Goal: Information Seeking & Learning: Understand process/instructions

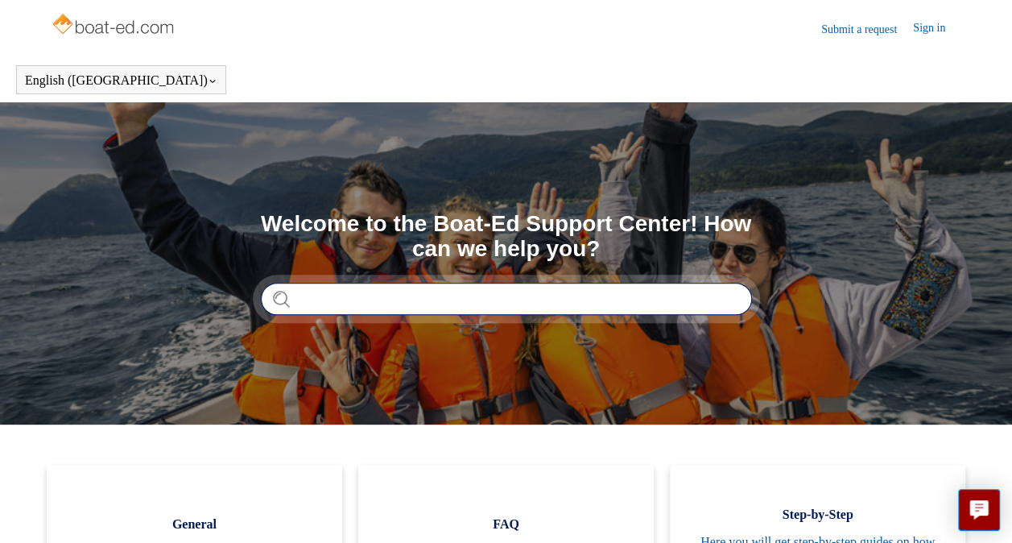
click at [349, 296] on input "Search" at bounding box center [506, 299] width 491 height 32
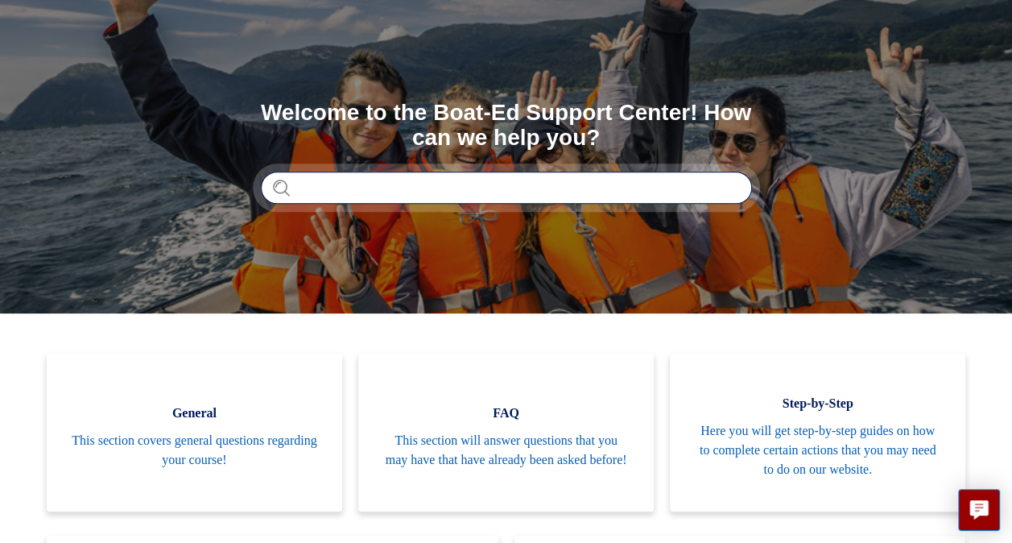
scroll to position [109, 0]
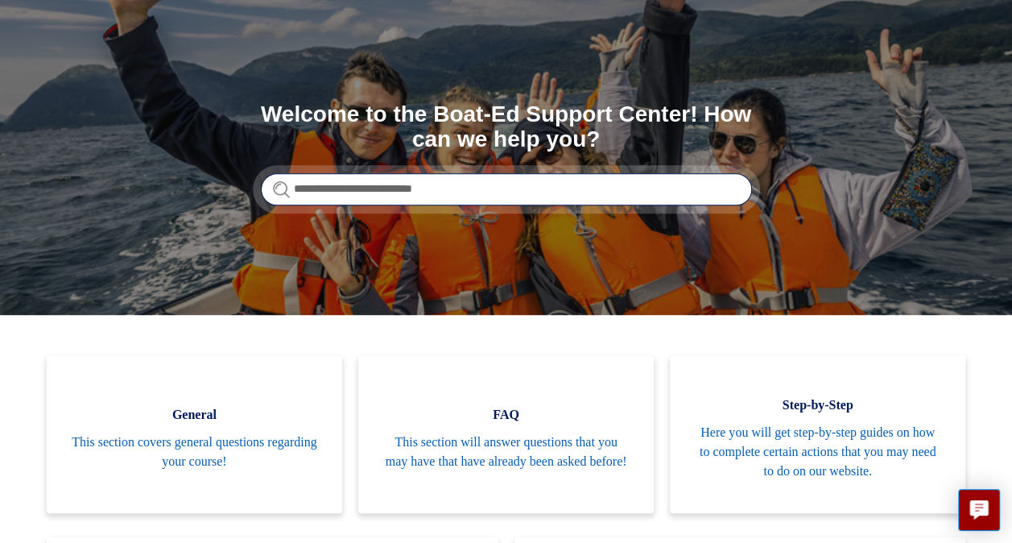
type input "**********"
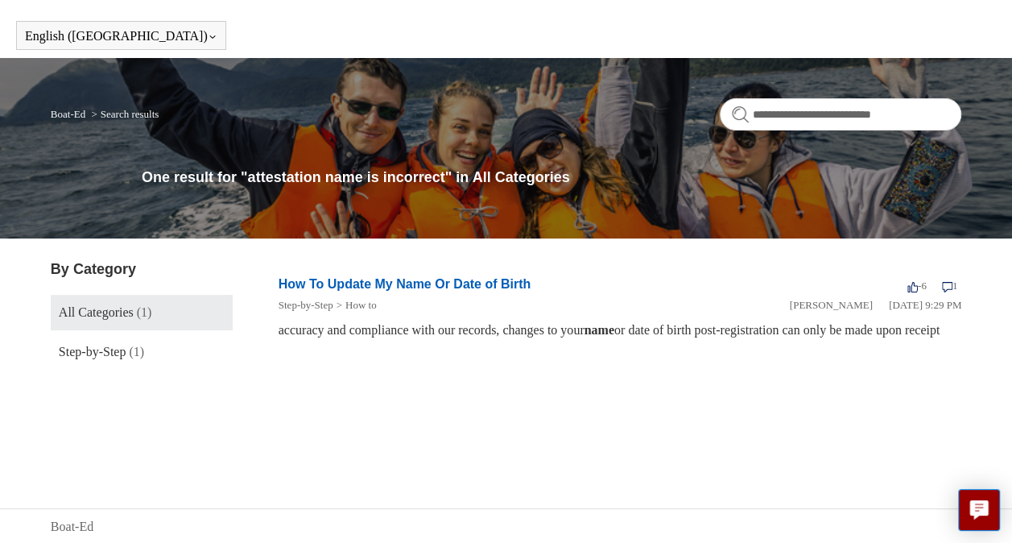
scroll to position [45, 0]
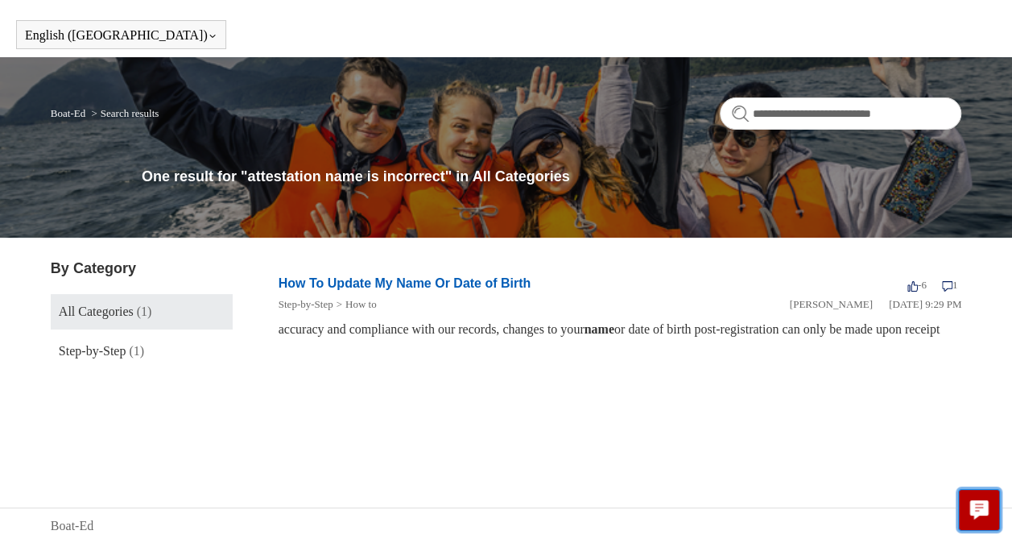
click at [980, 506] on icon "Live chat" at bounding box center [979, 507] width 19 height 15
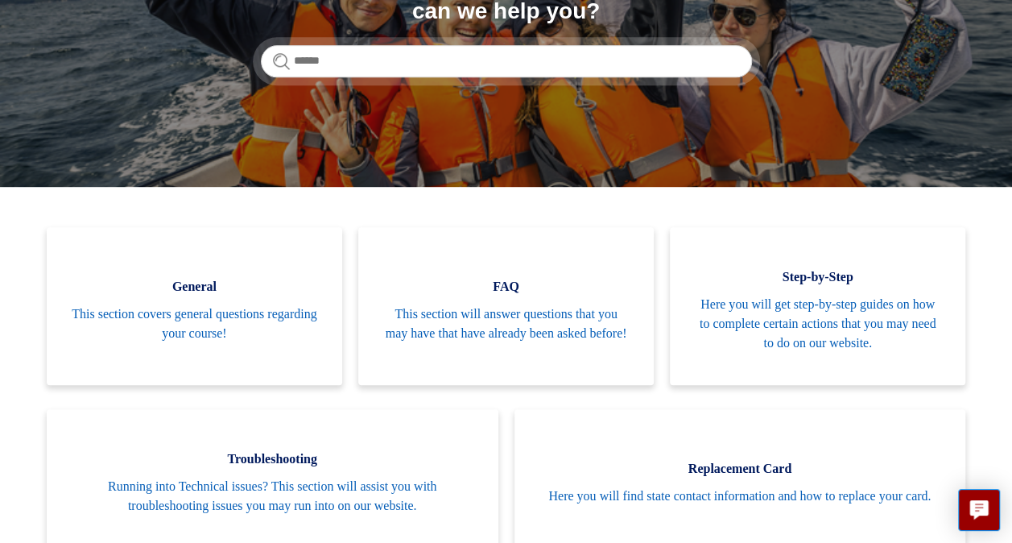
scroll to position [129, 0]
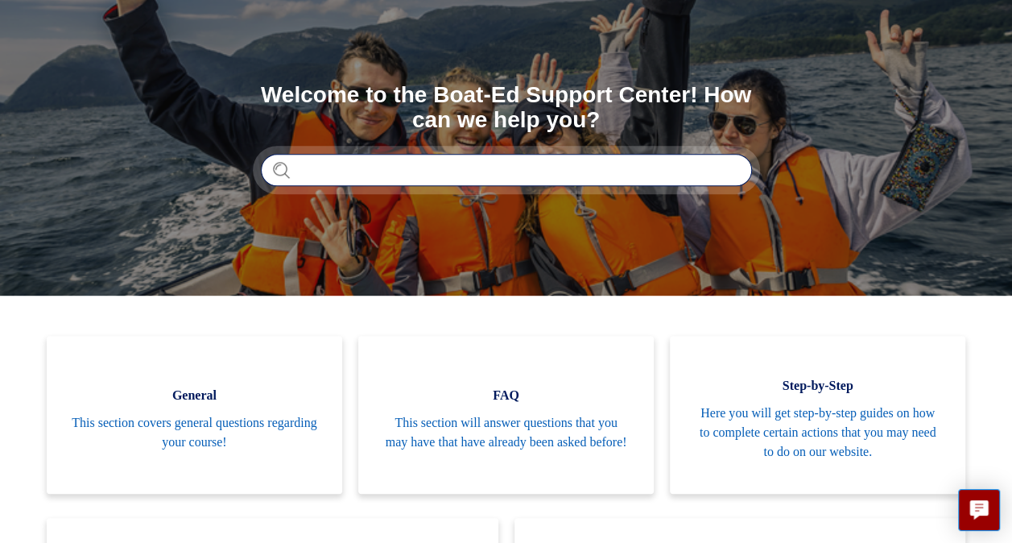
click at [399, 167] on input "Search" at bounding box center [506, 170] width 491 height 32
type input "**********"
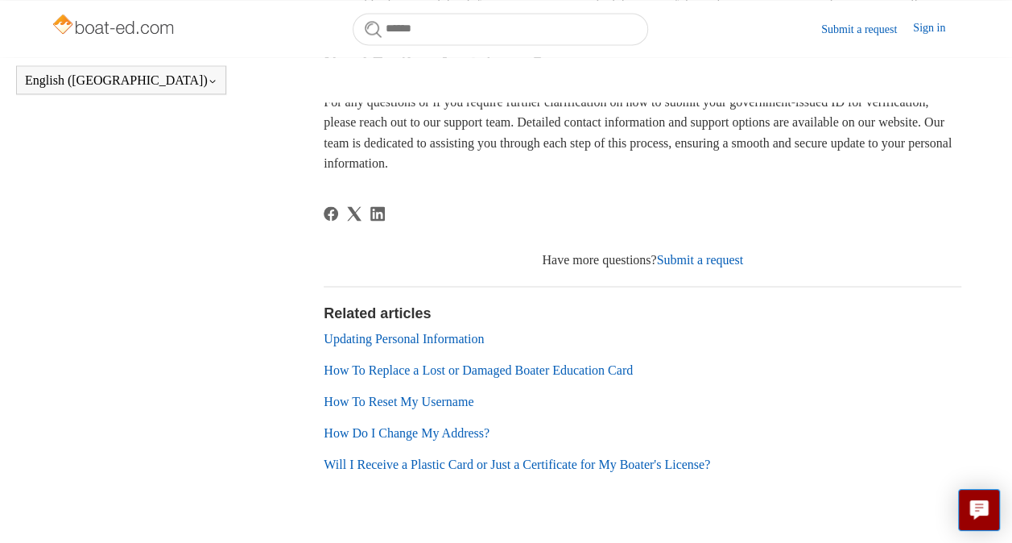
scroll to position [1192, 0]
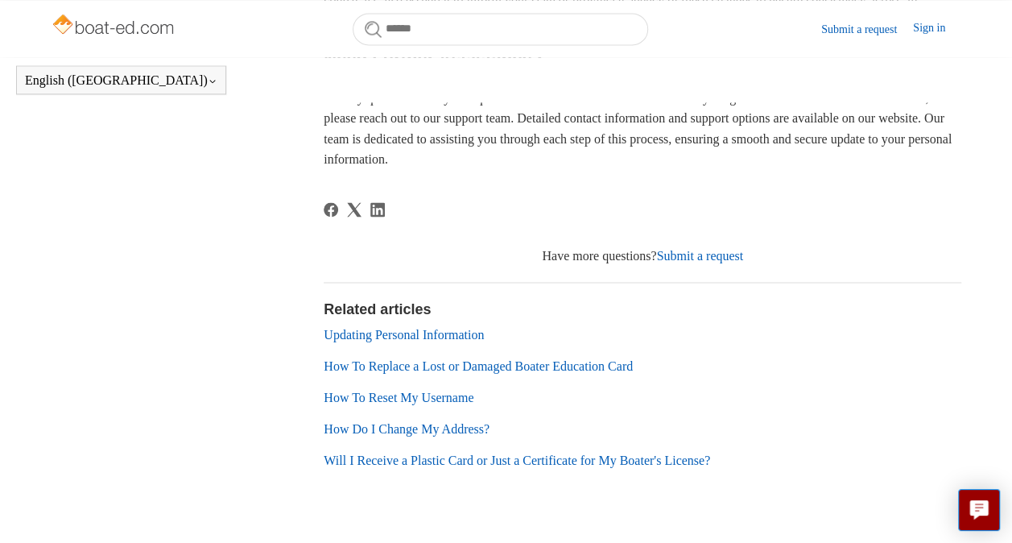
click at [452, 341] on link "Updating Personal Information" at bounding box center [404, 334] width 160 height 14
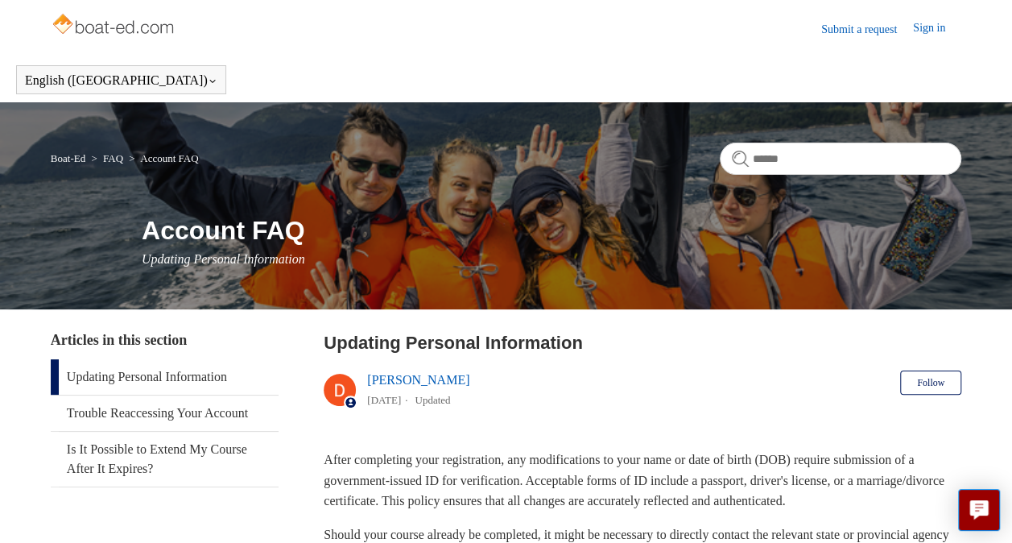
click at [222, 374] on link "Updating Personal Information" at bounding box center [165, 376] width 228 height 35
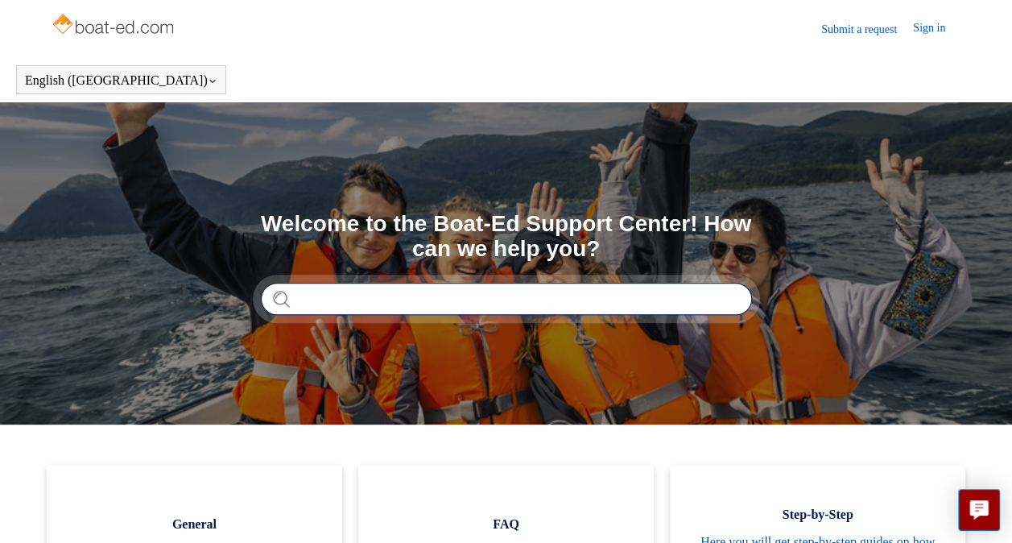
click at [372, 291] on input "Search" at bounding box center [506, 299] width 491 height 32
type input "******"
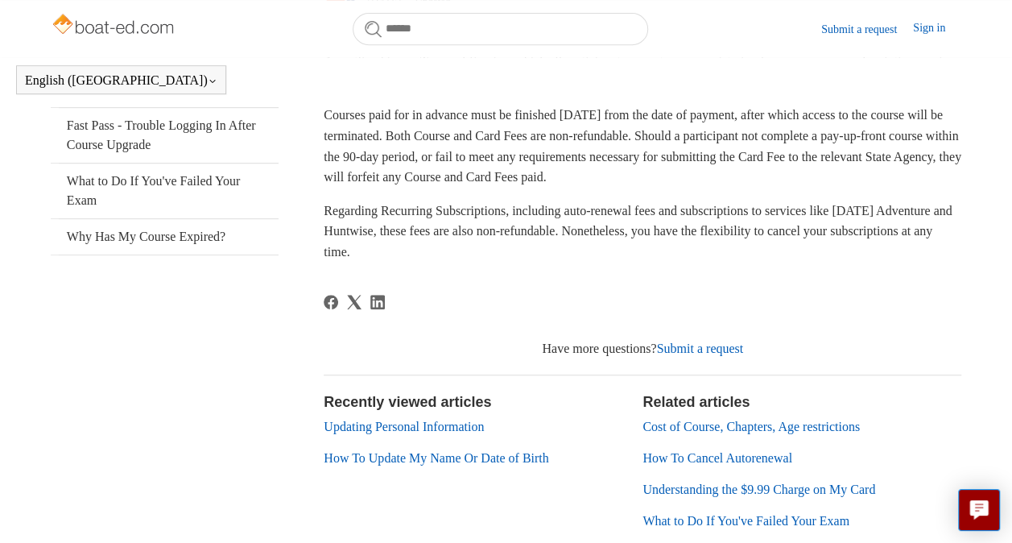
scroll to position [358, 0]
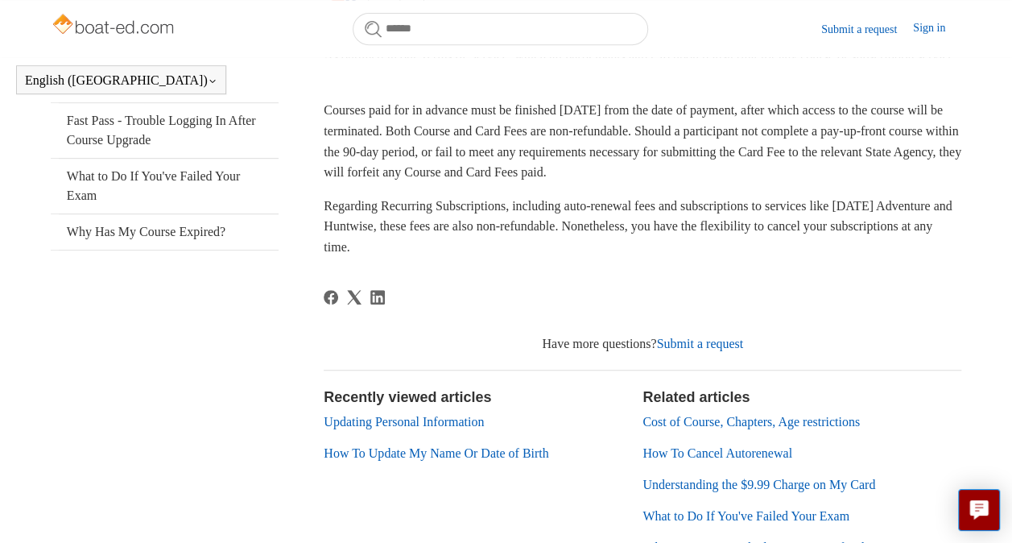
click at [447, 448] on link "How To Update My Name Or Date of Birth" at bounding box center [436, 453] width 225 height 14
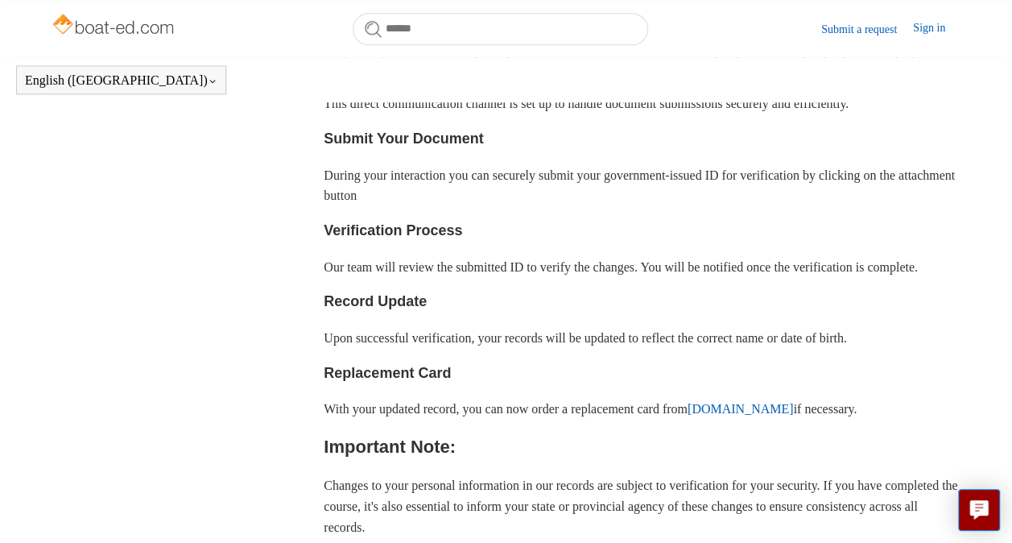
scroll to position [712, 0]
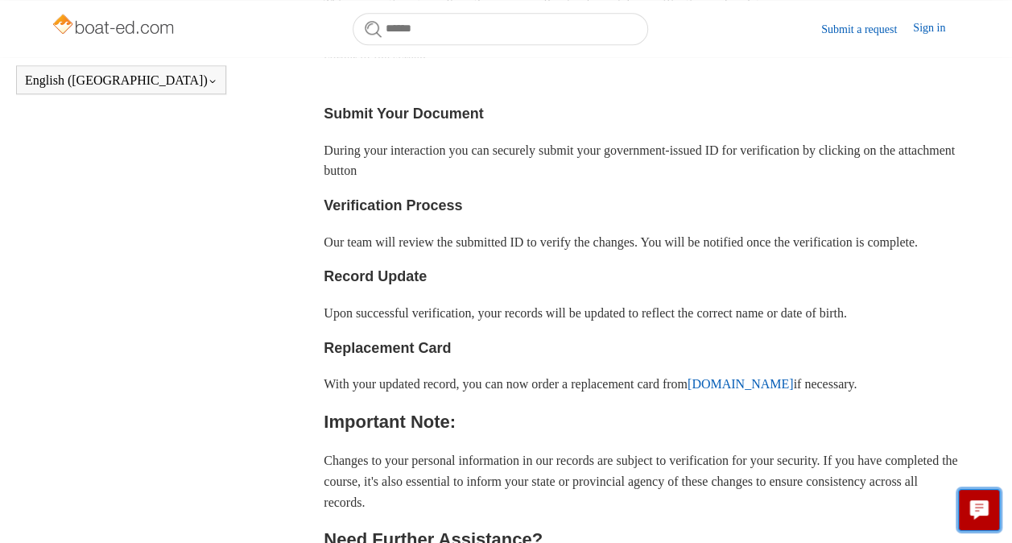
click at [976, 509] on icon "Live chat" at bounding box center [979, 507] width 19 height 15
